Goal: Information Seeking & Learning: Find specific page/section

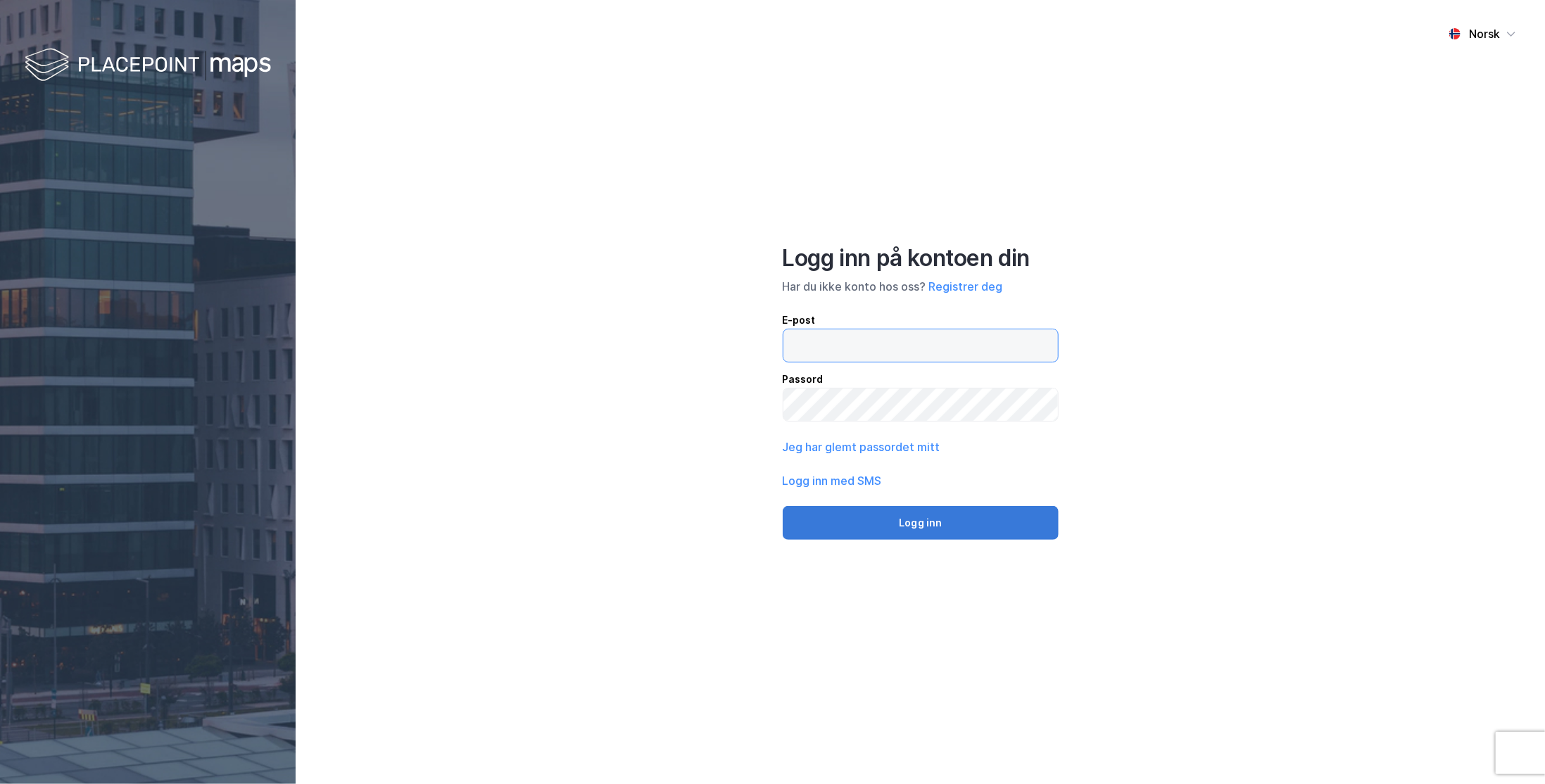
type input "[EMAIL_ADDRESS][DOMAIN_NAME]"
click at [892, 524] on button "Logg inn" at bounding box center [921, 523] width 277 height 34
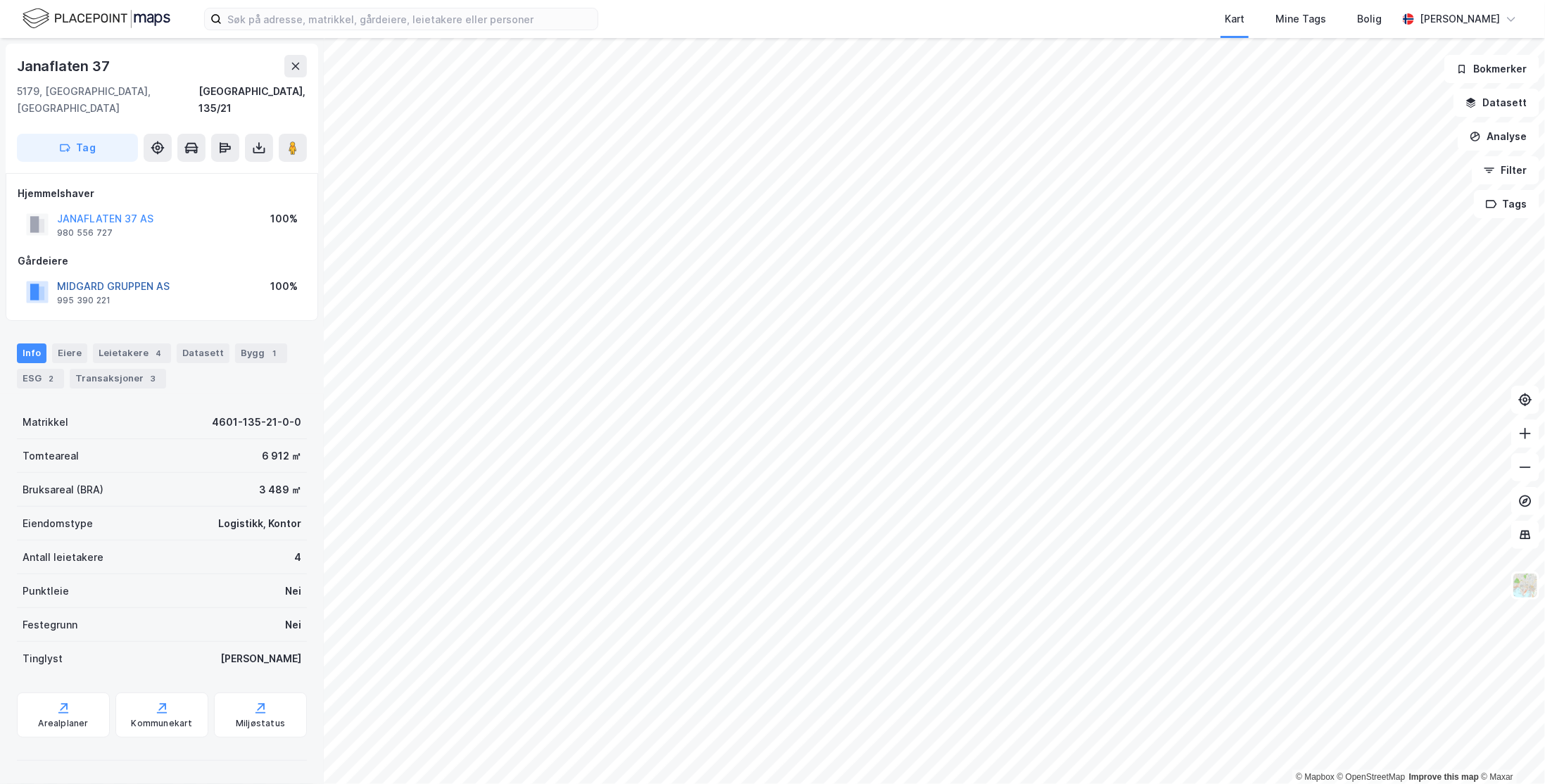
click at [0, 0] on button "MIDGARD GRUPPEN AS" at bounding box center [0, 0] width 0 height 0
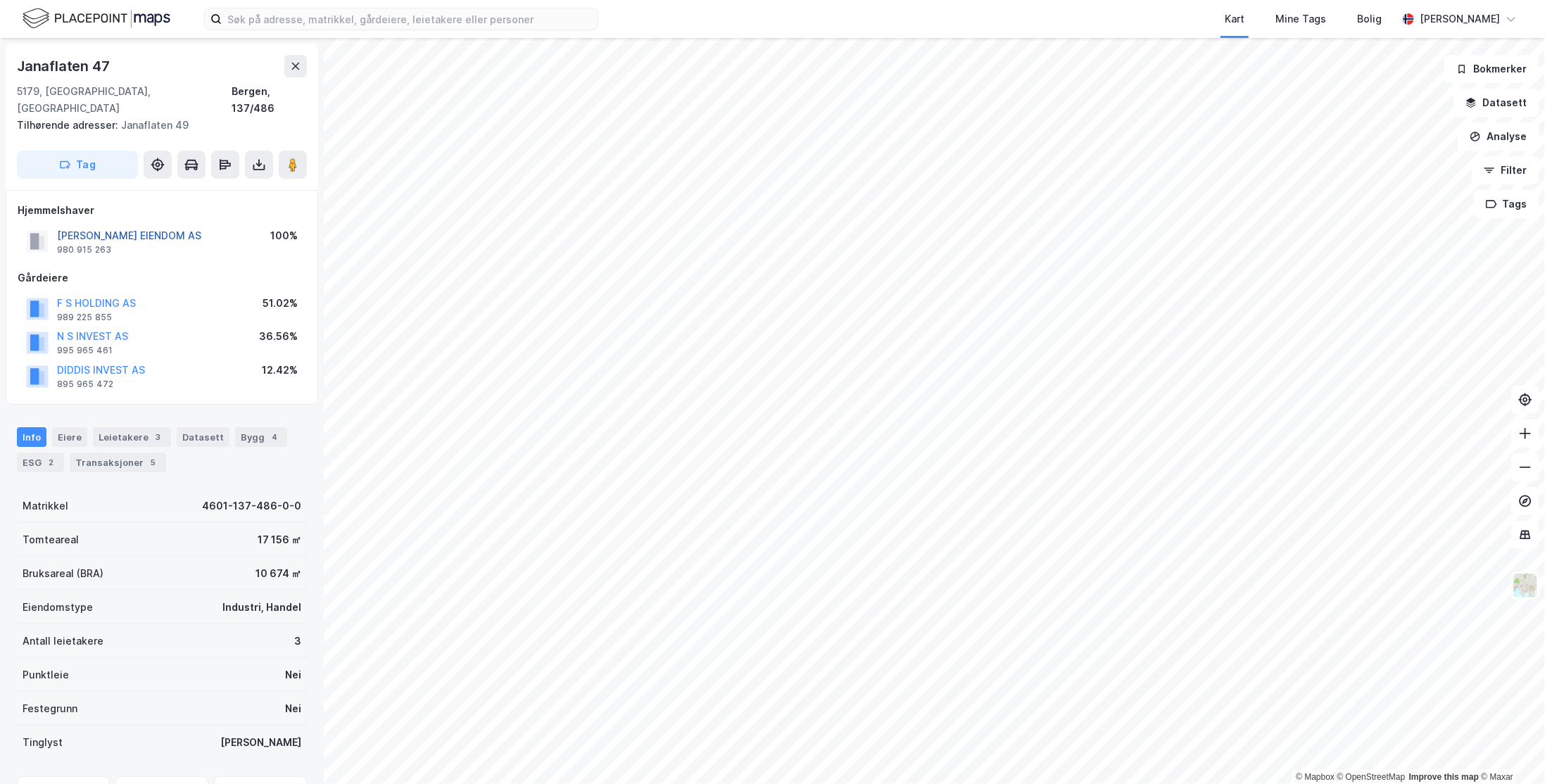
click at [0, 0] on button "[PERSON_NAME] EIENDOM AS" at bounding box center [0, 0] width 0 height 0
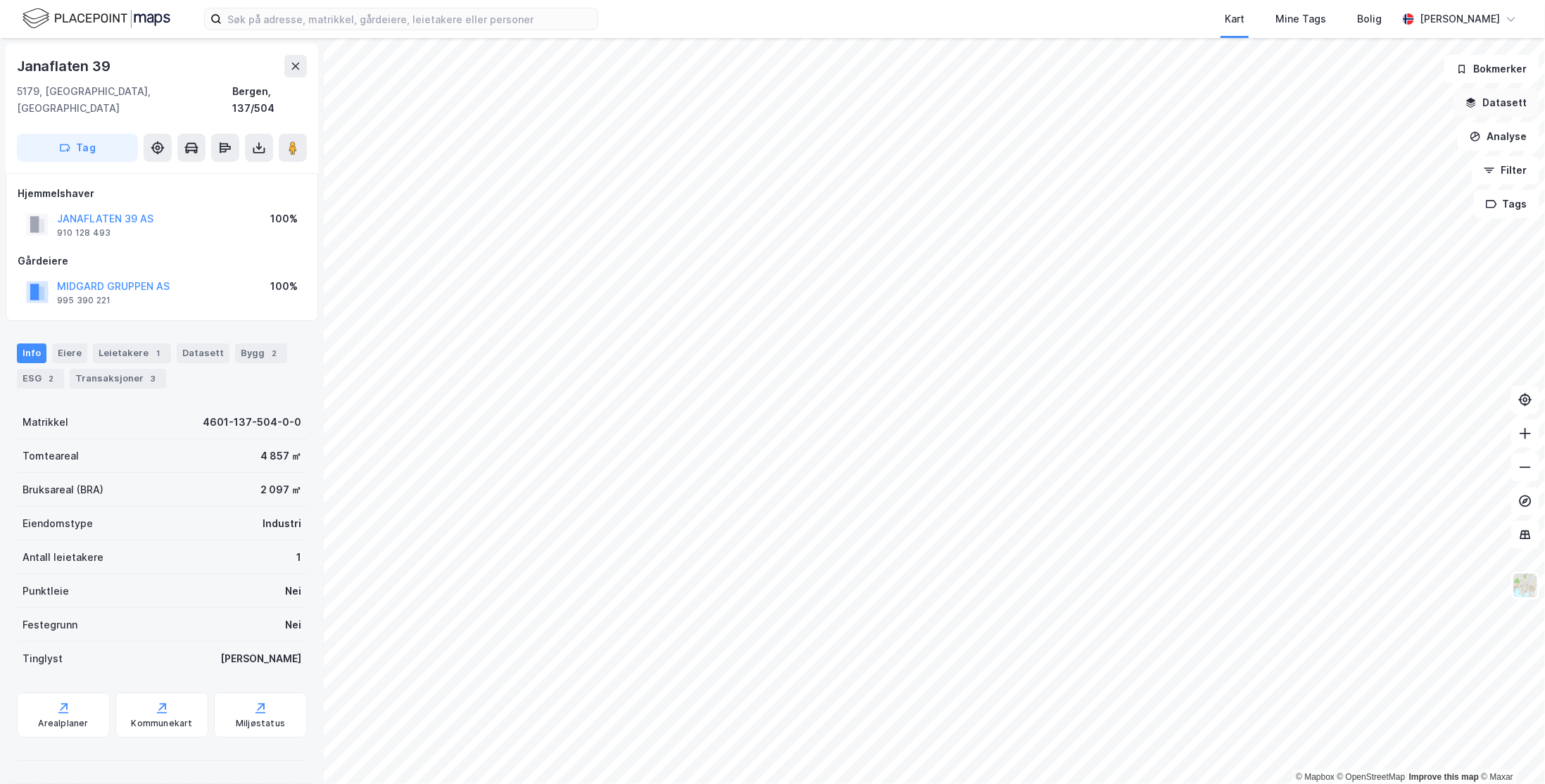
click at [1482, 104] on button "Datasett" at bounding box center [1496, 103] width 86 height 28
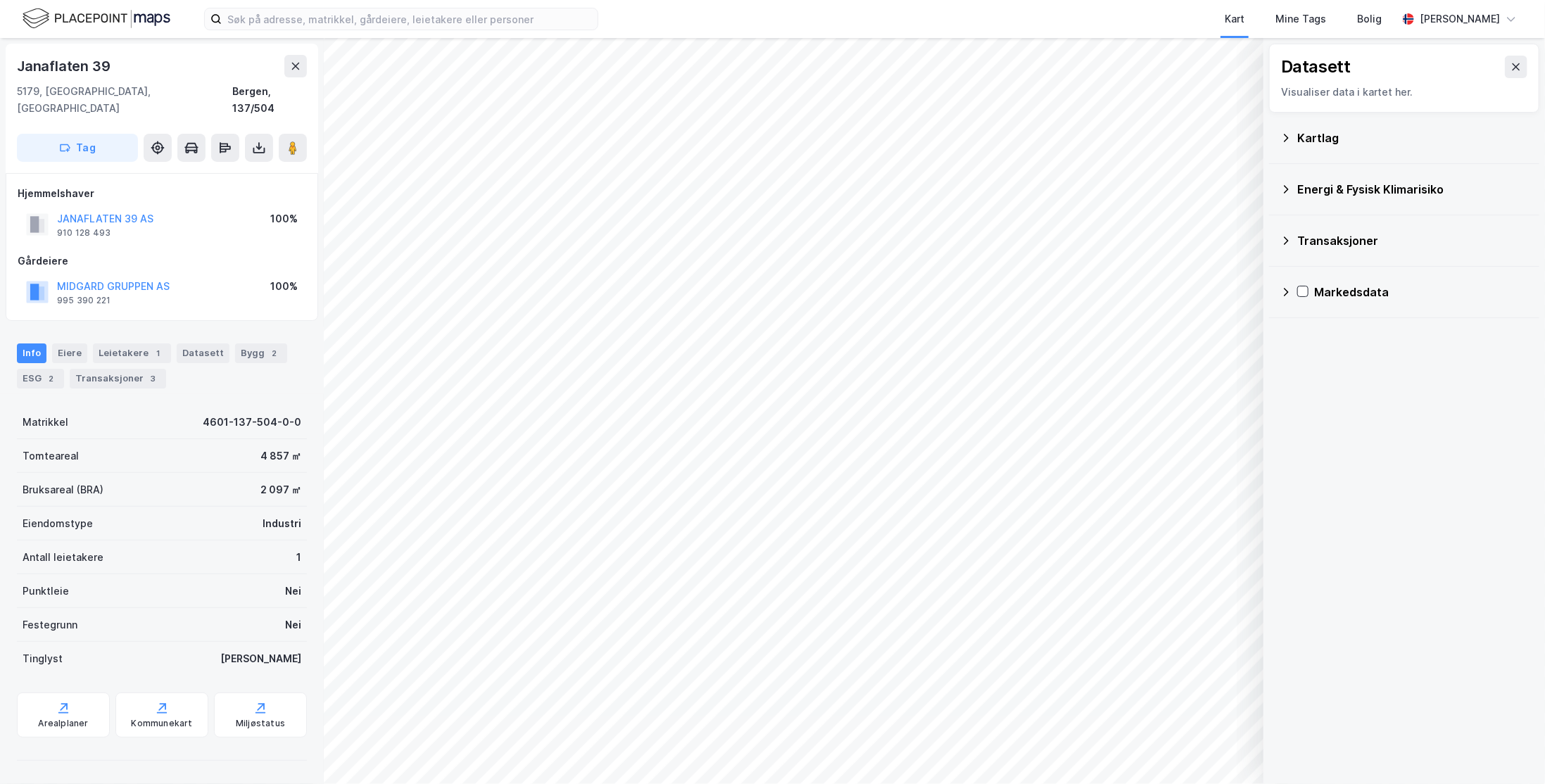
click at [1294, 140] on div "Kartlag" at bounding box center [1404, 138] width 248 height 34
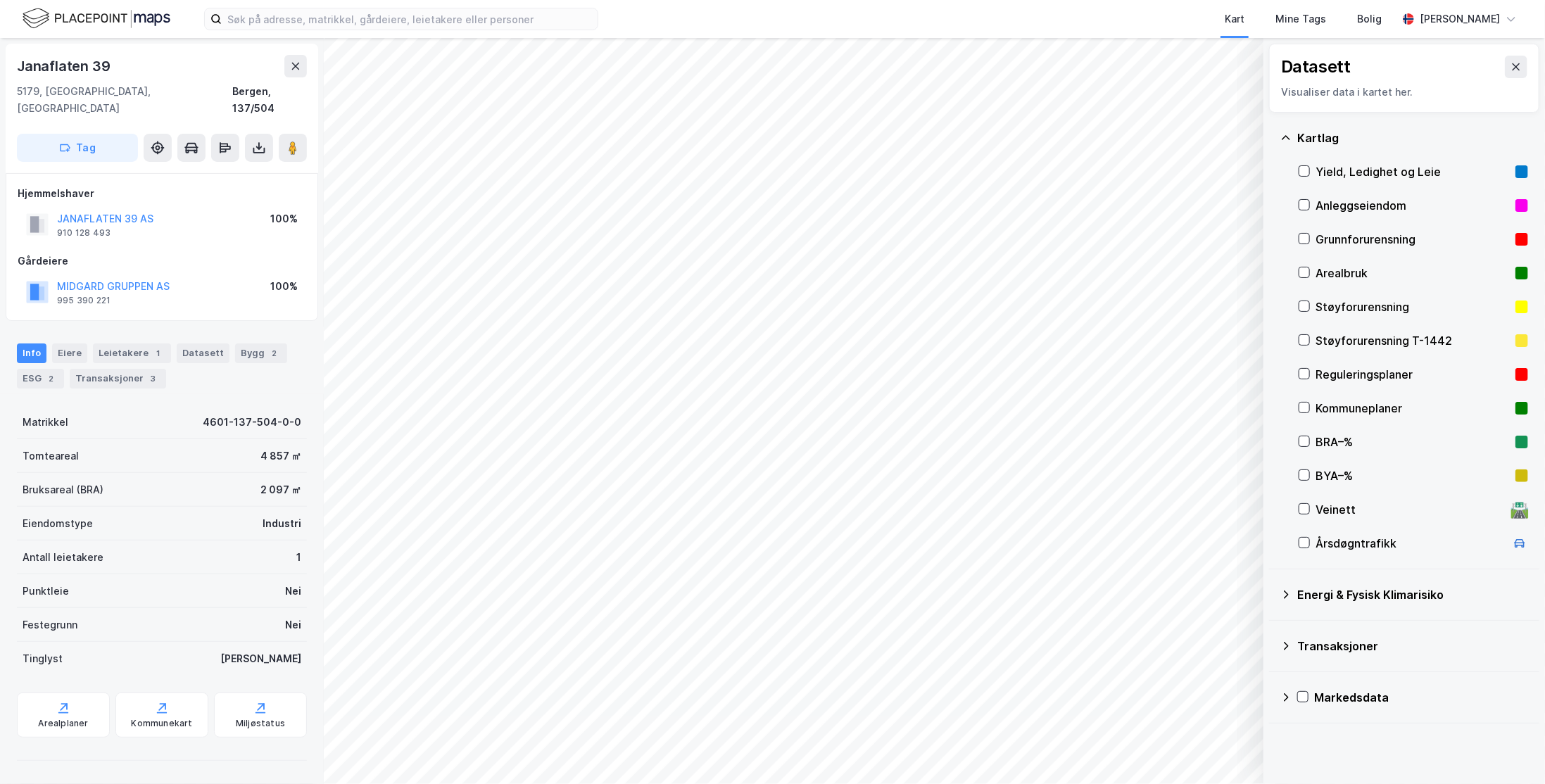
click at [1281, 143] on icon at bounding box center [1286, 138] width 11 height 11
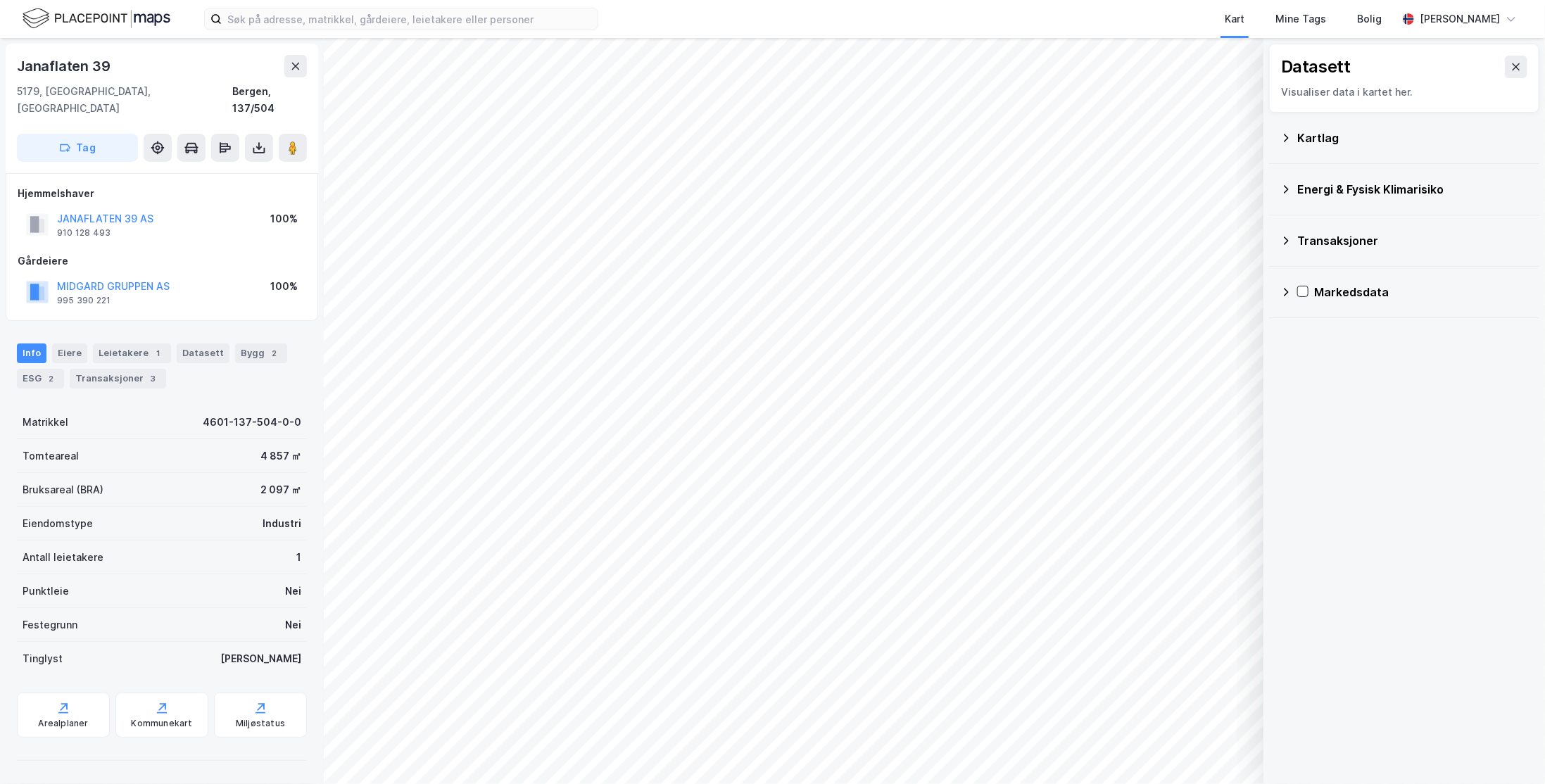
click at [1282, 238] on icon at bounding box center [1286, 240] width 11 height 11
click at [1284, 238] on icon at bounding box center [1286, 240] width 11 height 11
click at [1287, 198] on div "Energi & Fysisk Klimarisiko" at bounding box center [1404, 189] width 248 height 34
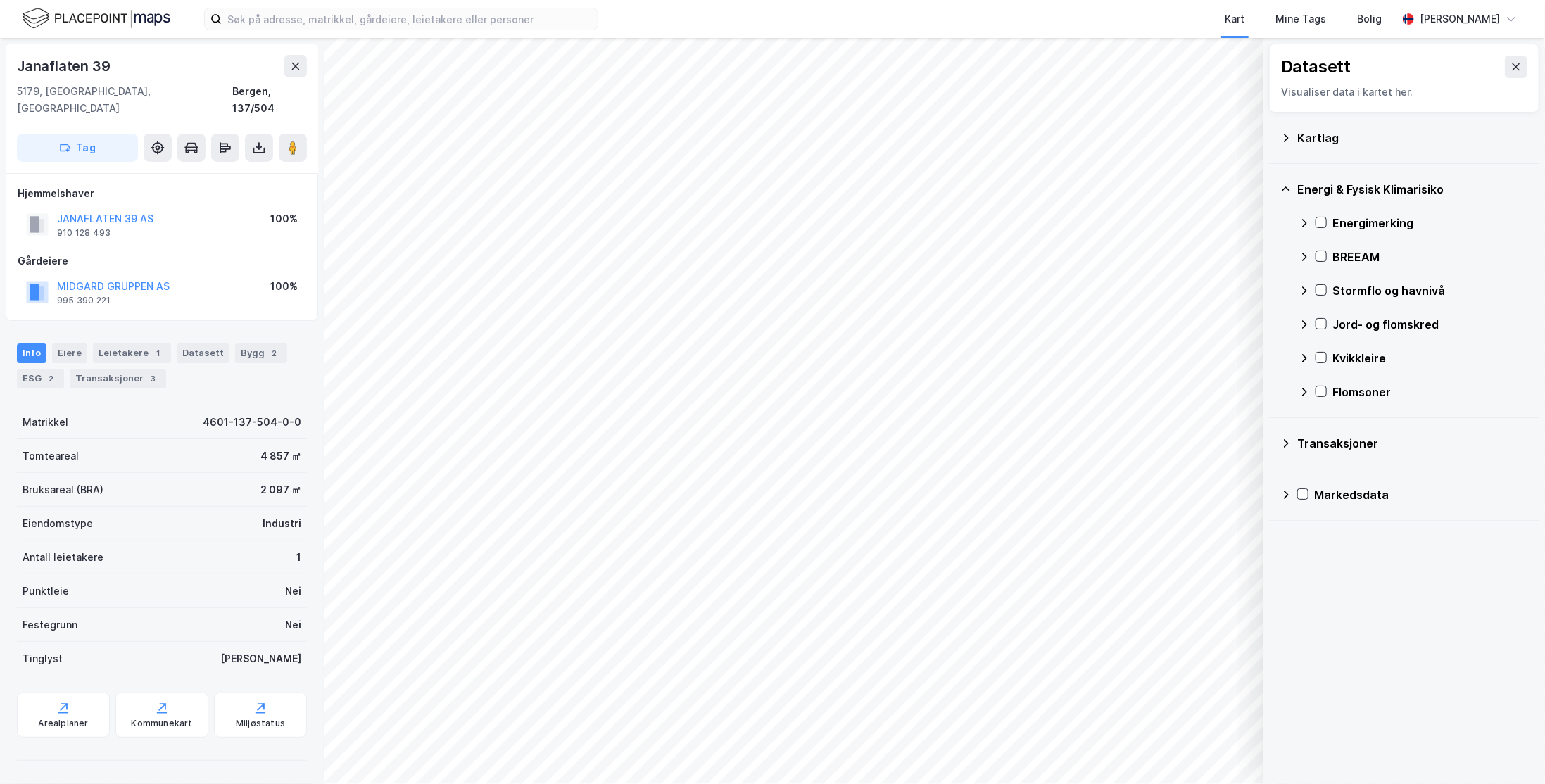
click at [1287, 191] on icon at bounding box center [1286, 189] width 11 height 11
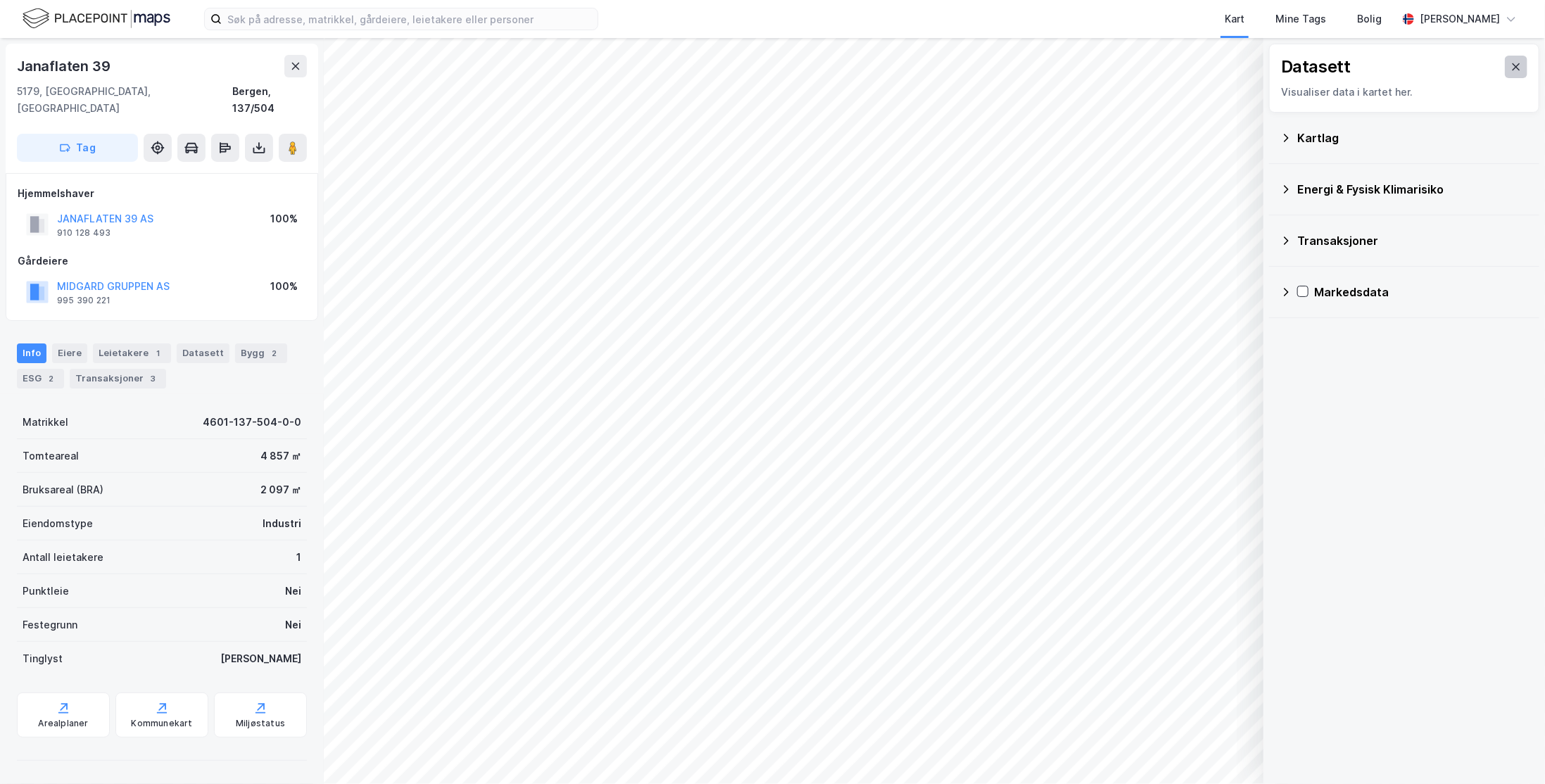
click at [1511, 66] on icon at bounding box center [1516, 66] width 11 height 11
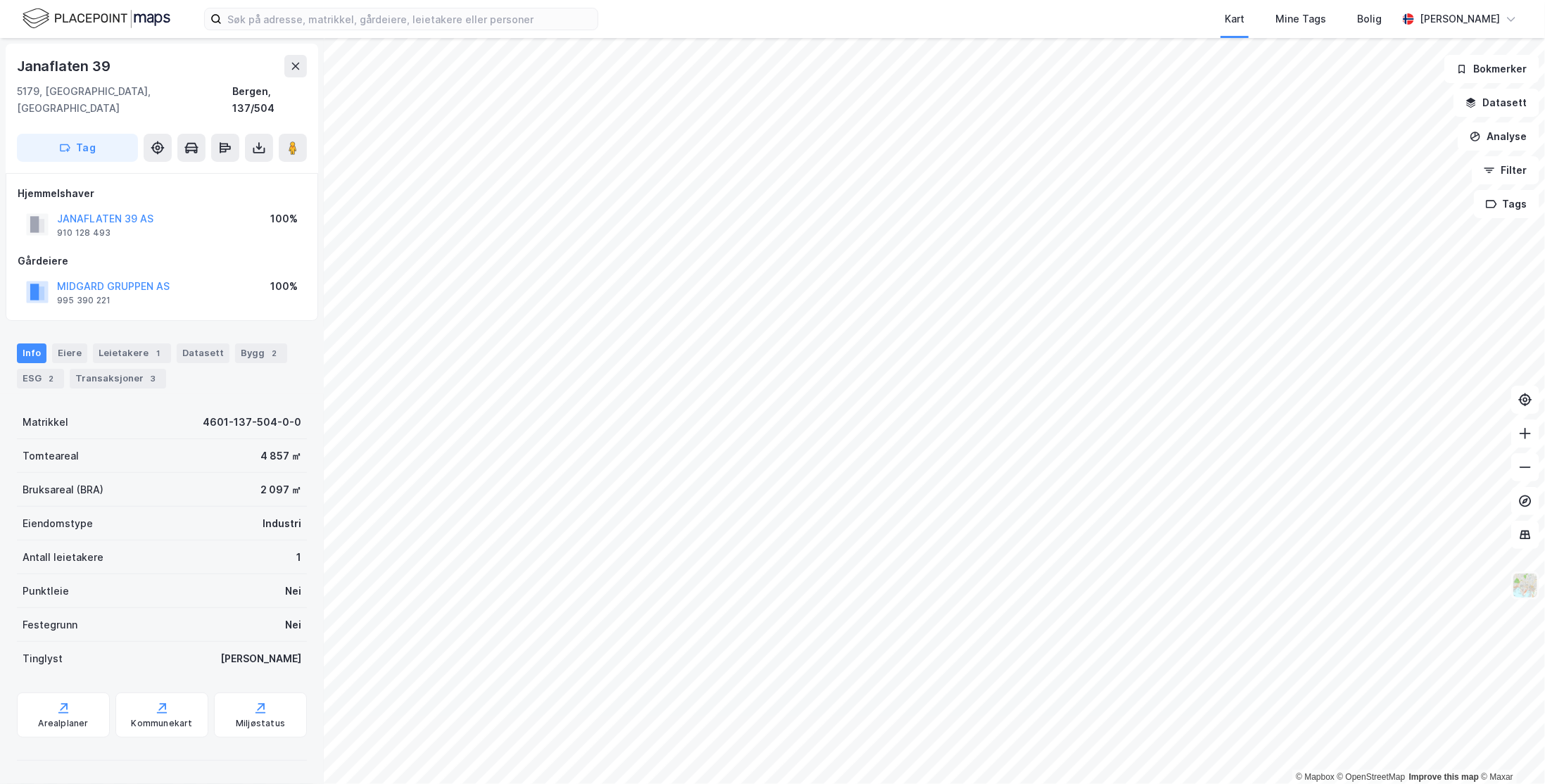
click at [1527, 586] on img at bounding box center [1526, 586] width 27 height 27
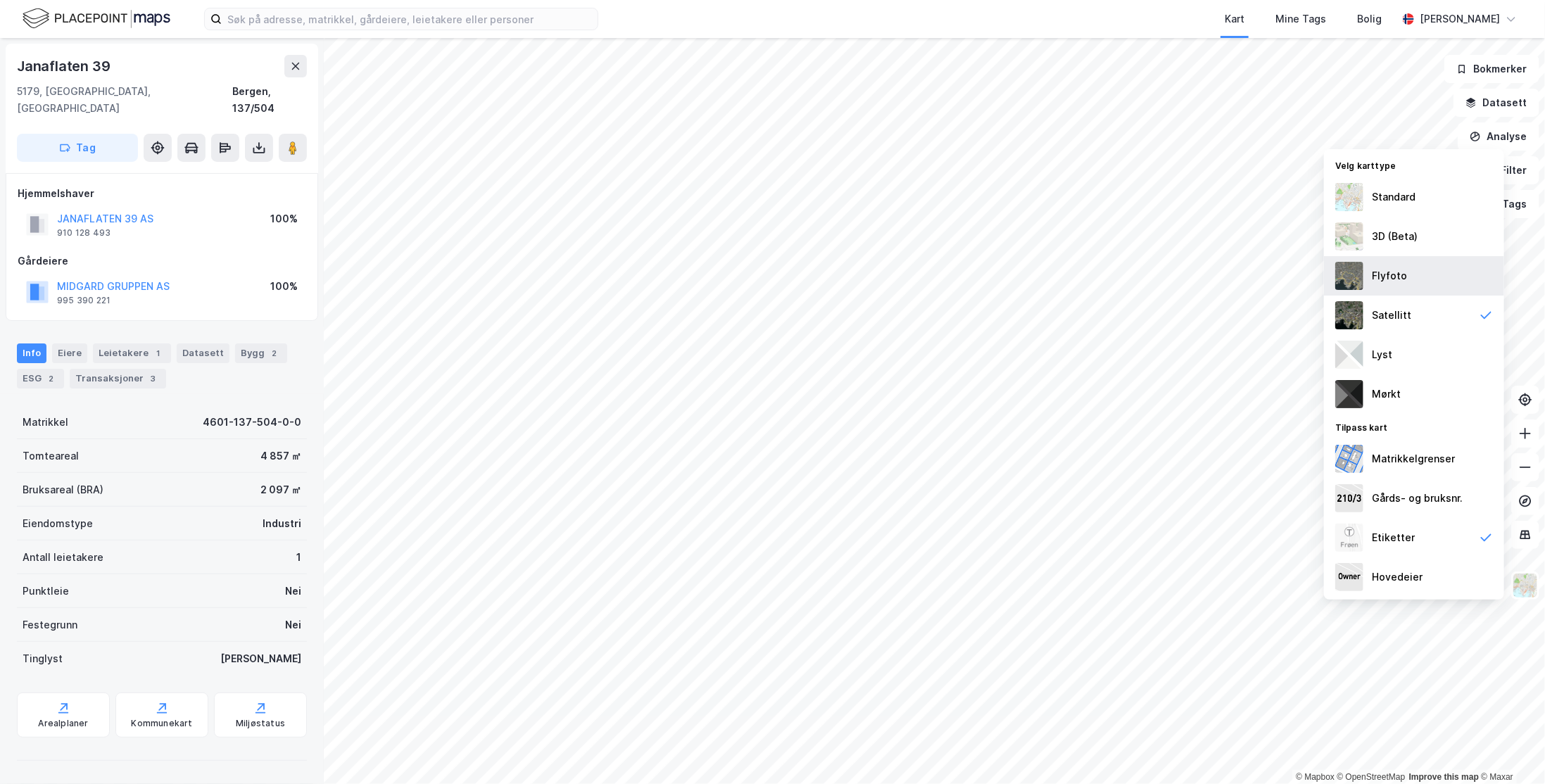
click at [1391, 287] on div "Flyfoto" at bounding box center [1414, 275] width 180 height 39
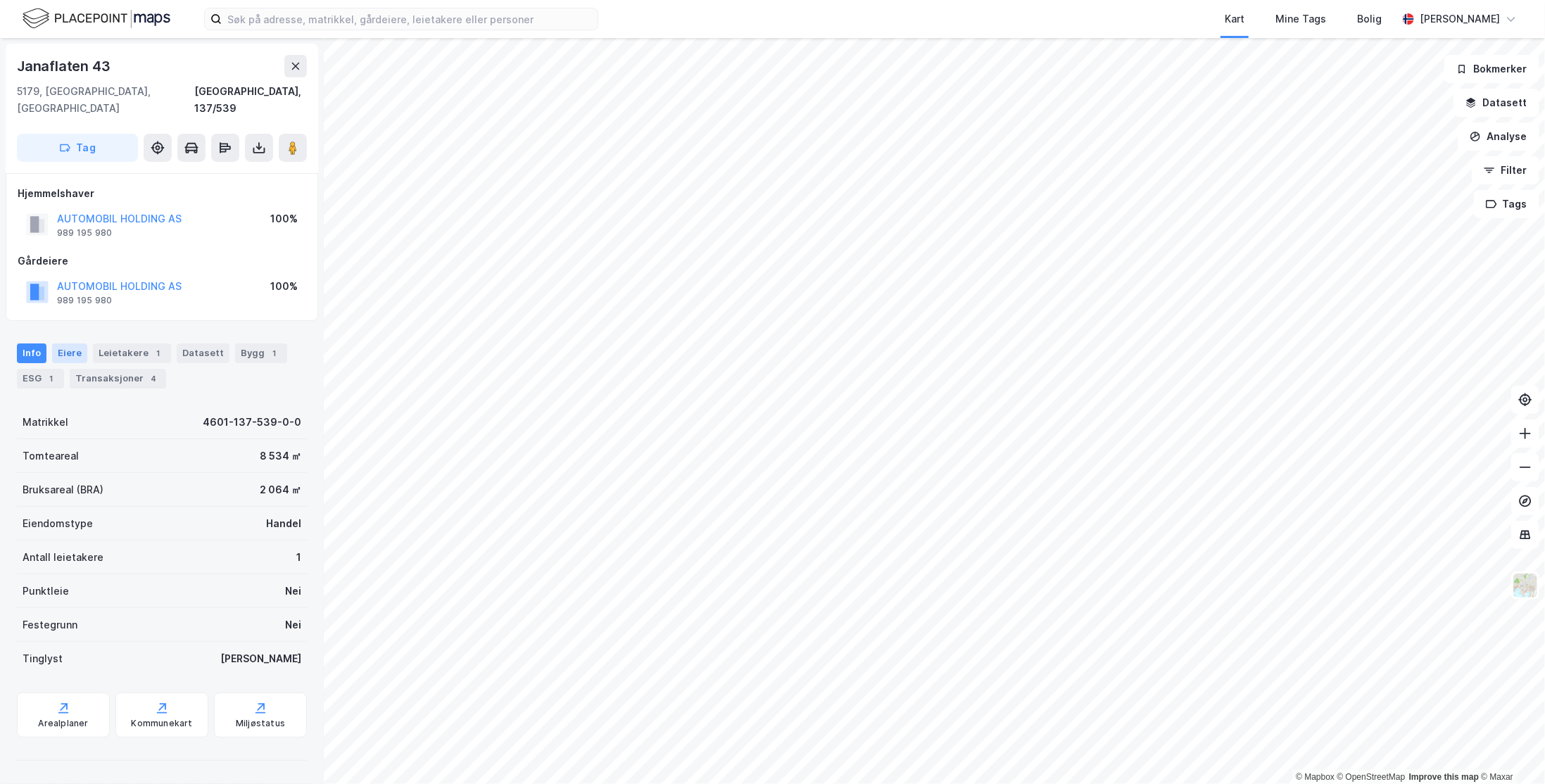
click at [66, 343] on div "Eiere" at bounding box center [69, 353] width 35 height 19
